Goal: Check status: Check status

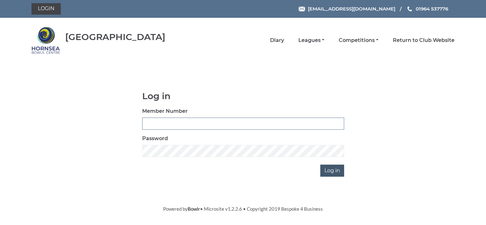
type input "0070"
click at [332, 170] on input "Log in" at bounding box center [333, 171] width 24 height 12
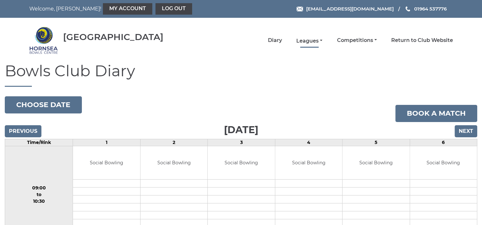
click at [299, 42] on link "Leagues" at bounding box center [309, 41] width 26 height 7
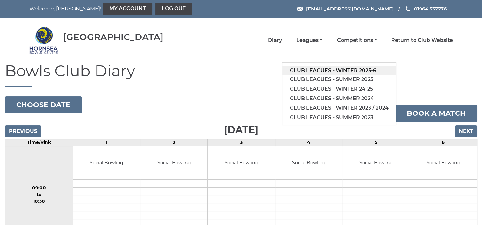
click at [337, 70] on link "Club leagues - Winter 2025-6" at bounding box center [339, 71] width 114 height 10
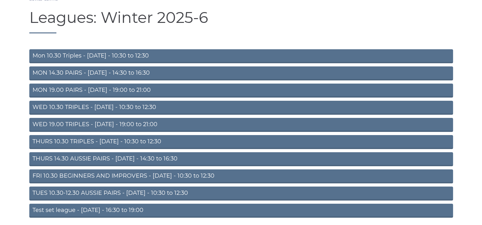
scroll to position [64, 0]
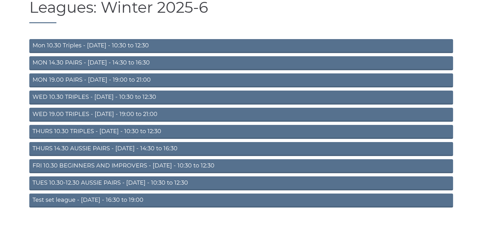
click at [174, 183] on link "TUES 10.30-12.30 AUSSIE PAIRS - [DATE] - 10:30 to 12:30" at bounding box center [240, 184] width 423 height 14
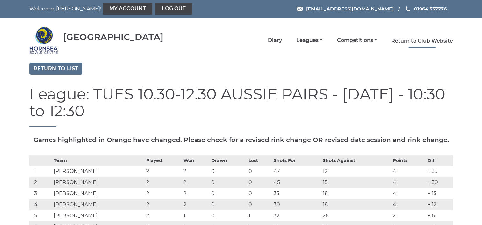
click at [392, 40] on link "Return to Club Website" at bounding box center [422, 41] width 62 height 7
